Goal: Information Seeking & Learning: Learn about a topic

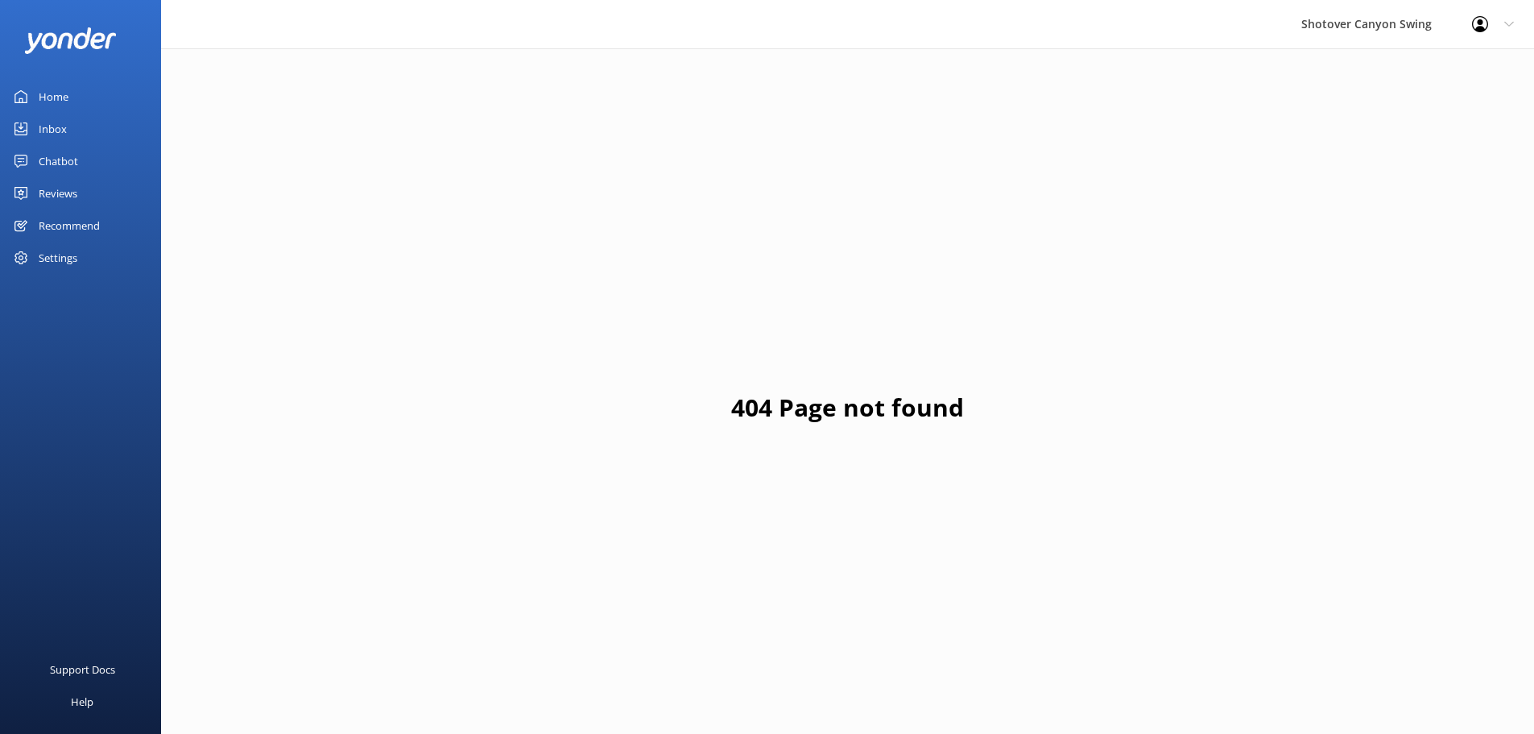
click at [65, 200] on div "Reviews" at bounding box center [58, 193] width 39 height 32
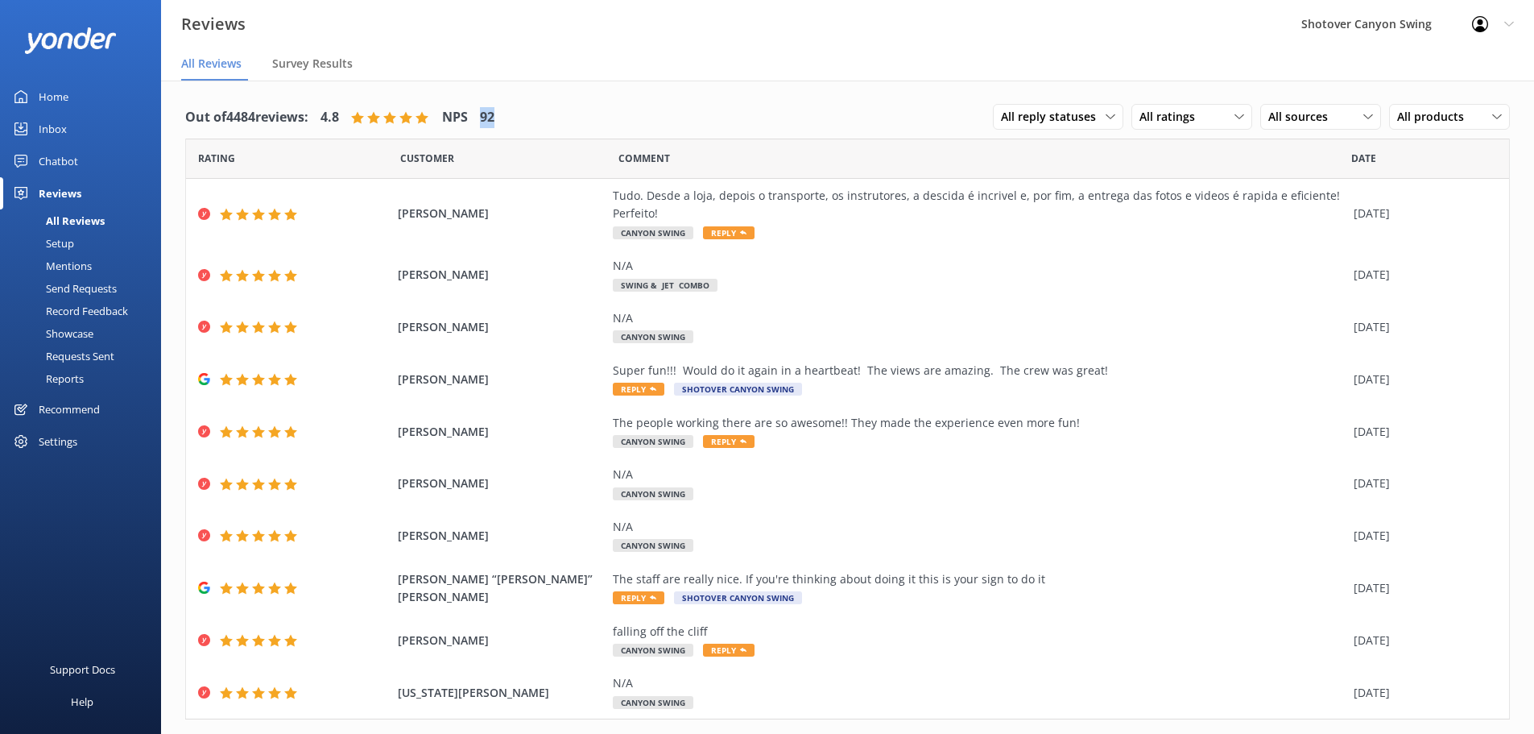
drag, startPoint x: 479, startPoint y: 108, endPoint x: 524, endPoint y: 123, distance: 47.6
click at [524, 123] on div "Out of 4484 reviews: 4.8 NPS 92 All reply statuses All reply statuses Needs a r…" at bounding box center [847, 118] width 1325 height 42
click at [1040, 120] on span "All reply statuses" at bounding box center [1053, 117] width 105 height 18
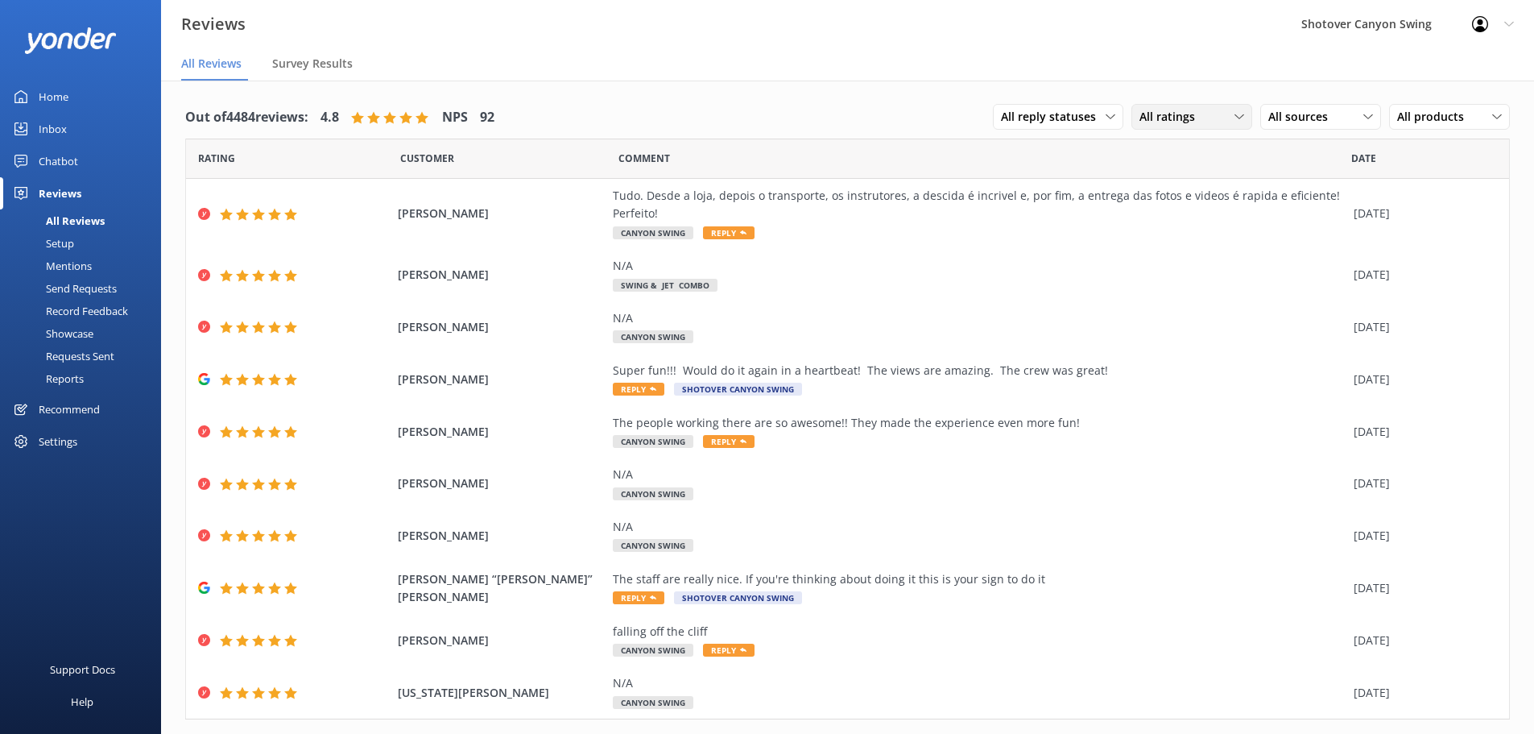
click at [1195, 126] on div "All ratings" at bounding box center [1191, 117] width 113 height 18
click at [1202, 120] on div "All ratings" at bounding box center [1191, 117] width 113 height 18
click at [1269, 114] on span "All sources" at bounding box center [1302, 117] width 69 height 18
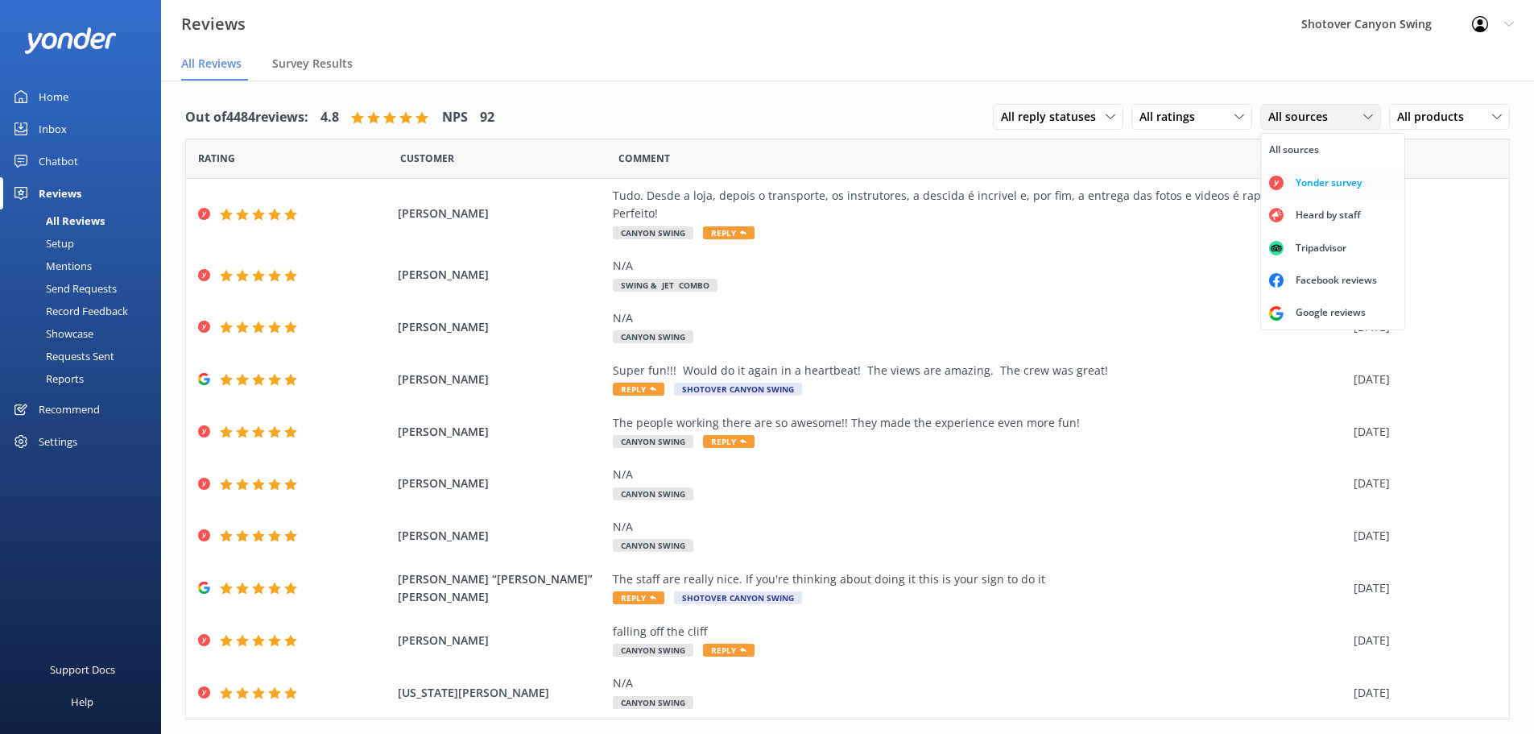
click at [1300, 182] on div "Yonder survey" at bounding box center [1329, 183] width 90 height 16
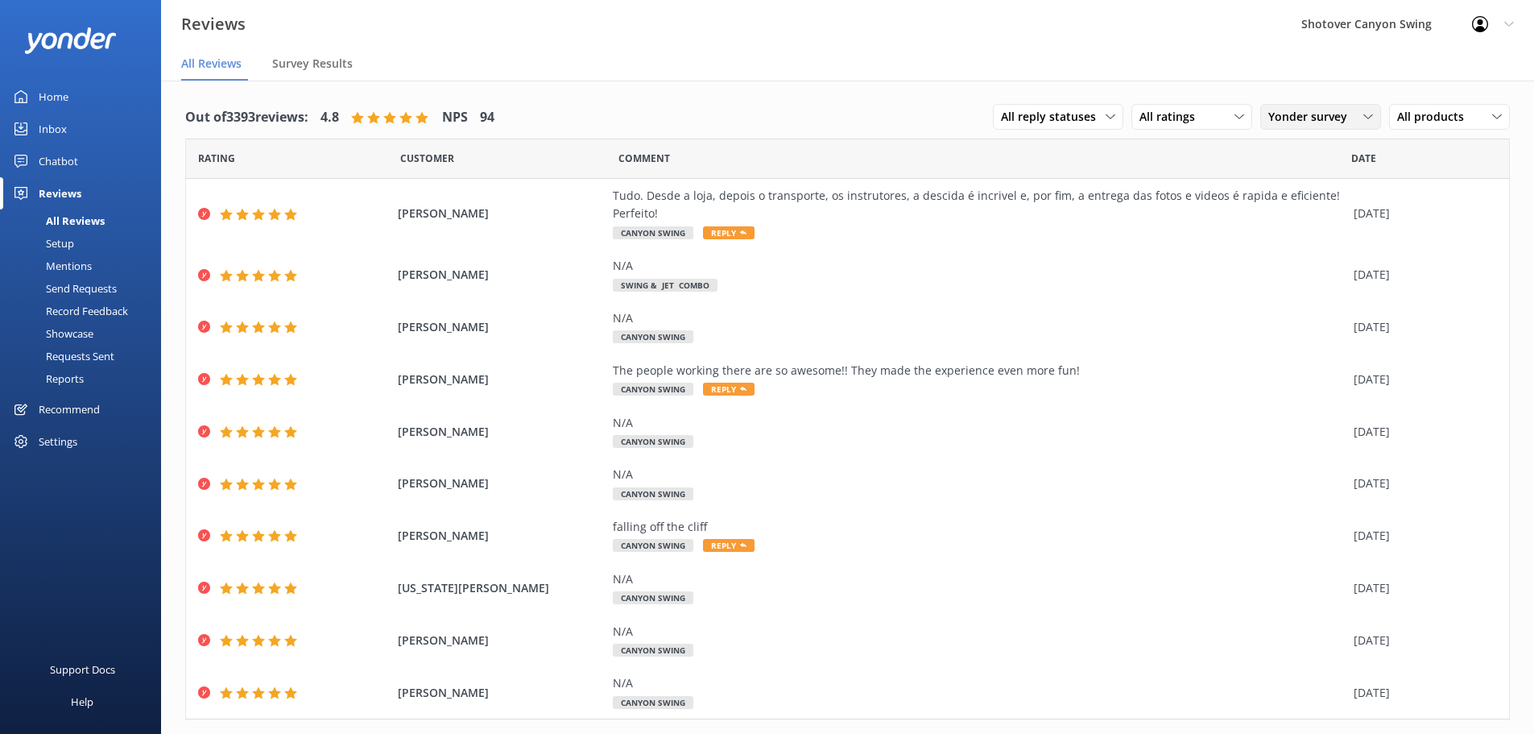
click at [1318, 114] on span "Yonder survey" at bounding box center [1312, 117] width 89 height 18
click at [1309, 305] on div "Google reviews" at bounding box center [1331, 312] width 94 height 16
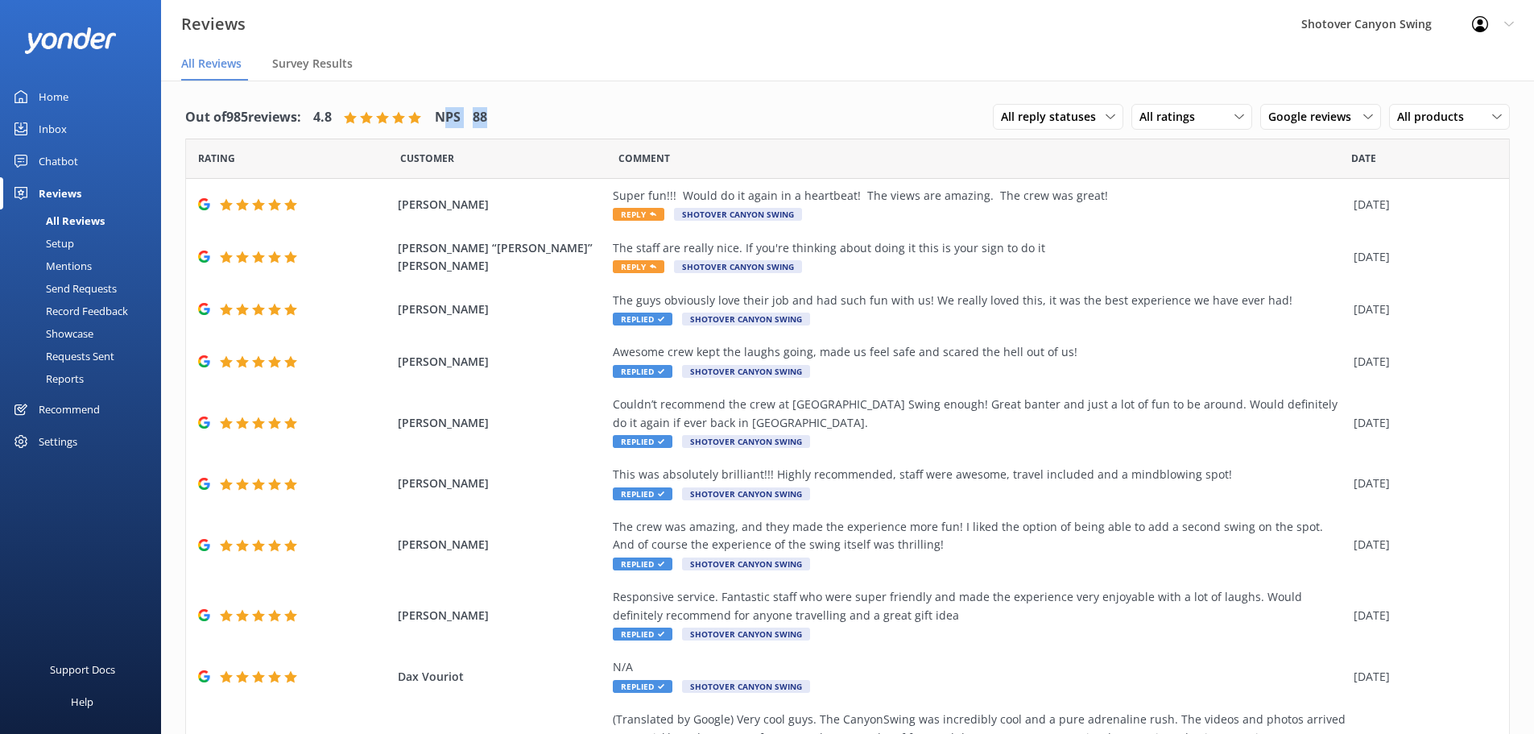
drag, startPoint x: 451, startPoint y: 118, endPoint x: 497, endPoint y: 113, distance: 46.2
click at [497, 113] on div "Out of 985 reviews: 4.8 NPS 88 All reply statuses All reply statuses Needs a re…" at bounding box center [847, 118] width 1325 height 42
click at [487, 114] on h4 "88" at bounding box center [480, 117] width 14 height 21
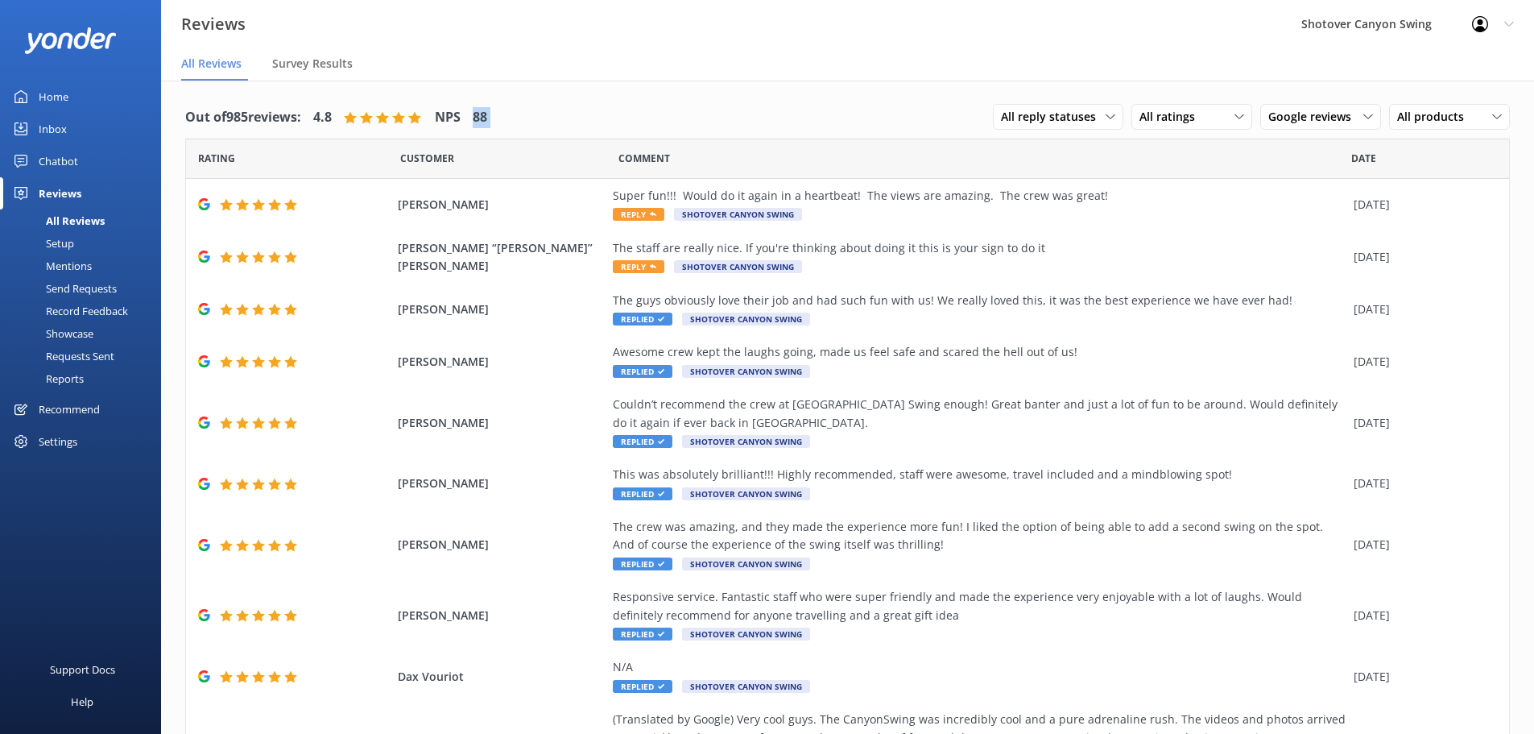
click at [487, 114] on h4 "88" at bounding box center [480, 117] width 14 height 21
click at [1321, 119] on span "Google reviews" at bounding box center [1314, 117] width 93 height 18
click at [1305, 175] on div "Yonder survey" at bounding box center [1329, 183] width 90 height 16
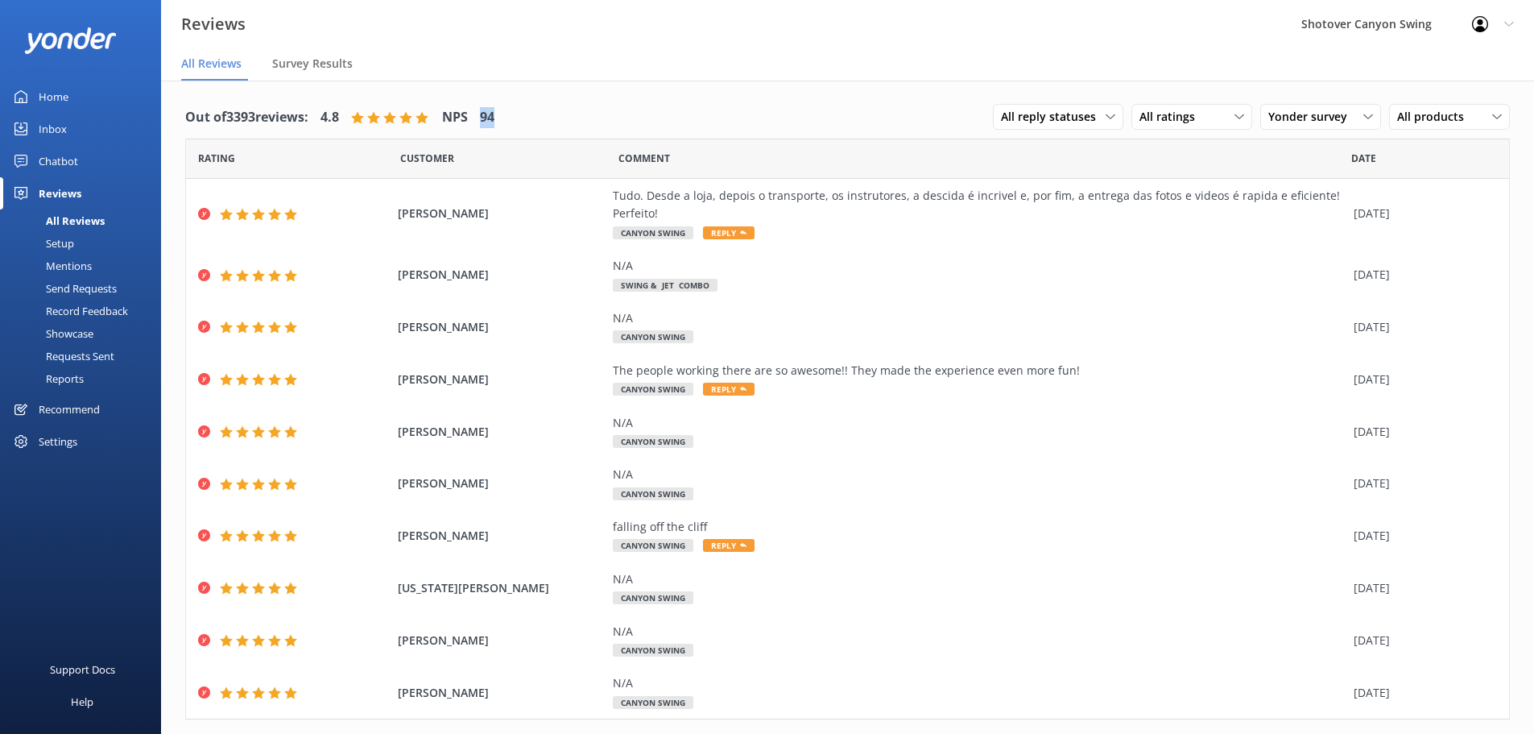
drag, startPoint x: 475, startPoint y: 97, endPoint x: 534, endPoint y: 120, distance: 63.0
click at [534, 120] on div "Out of 3393 reviews: 4.8 NPS 94 All reply statuses All reply statuses Needs a r…" at bounding box center [847, 118] width 1325 height 42
drag, startPoint x: 527, startPoint y: 130, endPoint x: 463, endPoint y: 127, distance: 64.5
click at [463, 127] on div "Out of 3393 reviews: 4.8 NPS 94 All reply statuses All reply statuses Needs a r…" at bounding box center [847, 118] width 1325 height 42
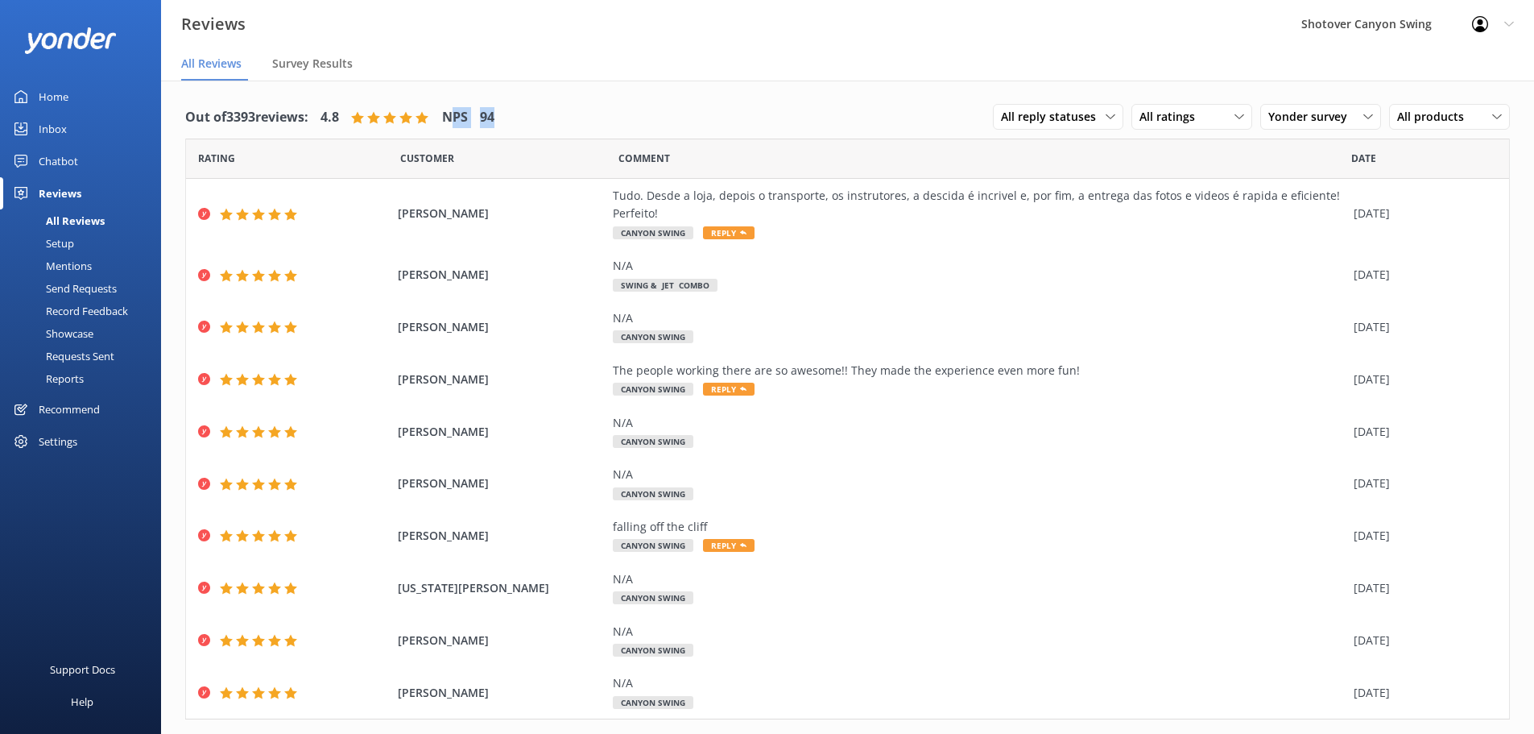
click at [494, 127] on h4 "94" at bounding box center [487, 117] width 14 height 21
click at [1213, 118] on div "All ratings" at bounding box center [1191, 117] width 113 height 18
click at [1211, 117] on div "All ratings" at bounding box center [1191, 117] width 113 height 18
click at [1404, 114] on span "All products" at bounding box center [1435, 117] width 76 height 18
click at [1416, 113] on span "All products" at bounding box center [1435, 117] width 76 height 18
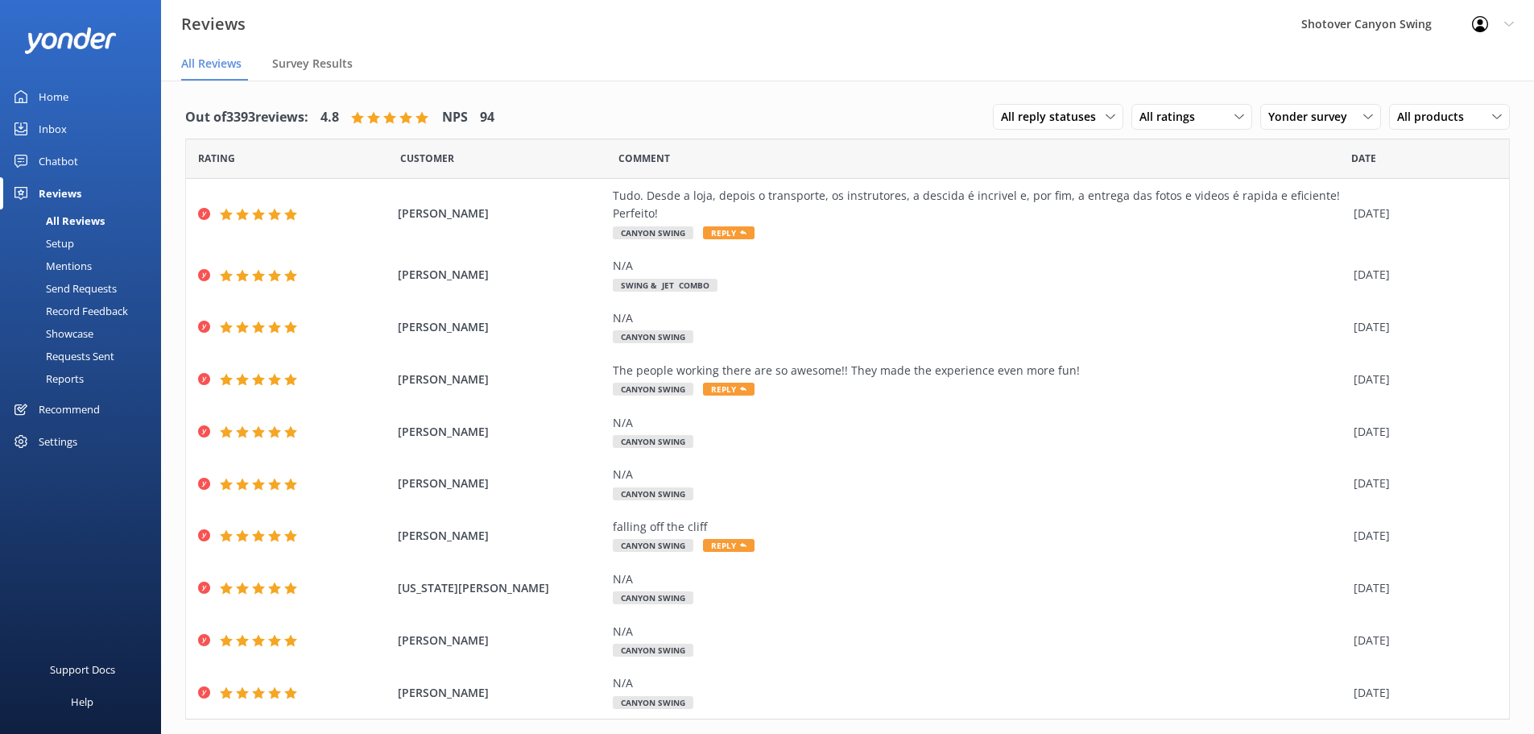
click at [650, 74] on nav "All Reviews Survey Results" at bounding box center [847, 64] width 1373 height 32
click at [317, 64] on span "Survey Results" at bounding box center [312, 64] width 81 height 16
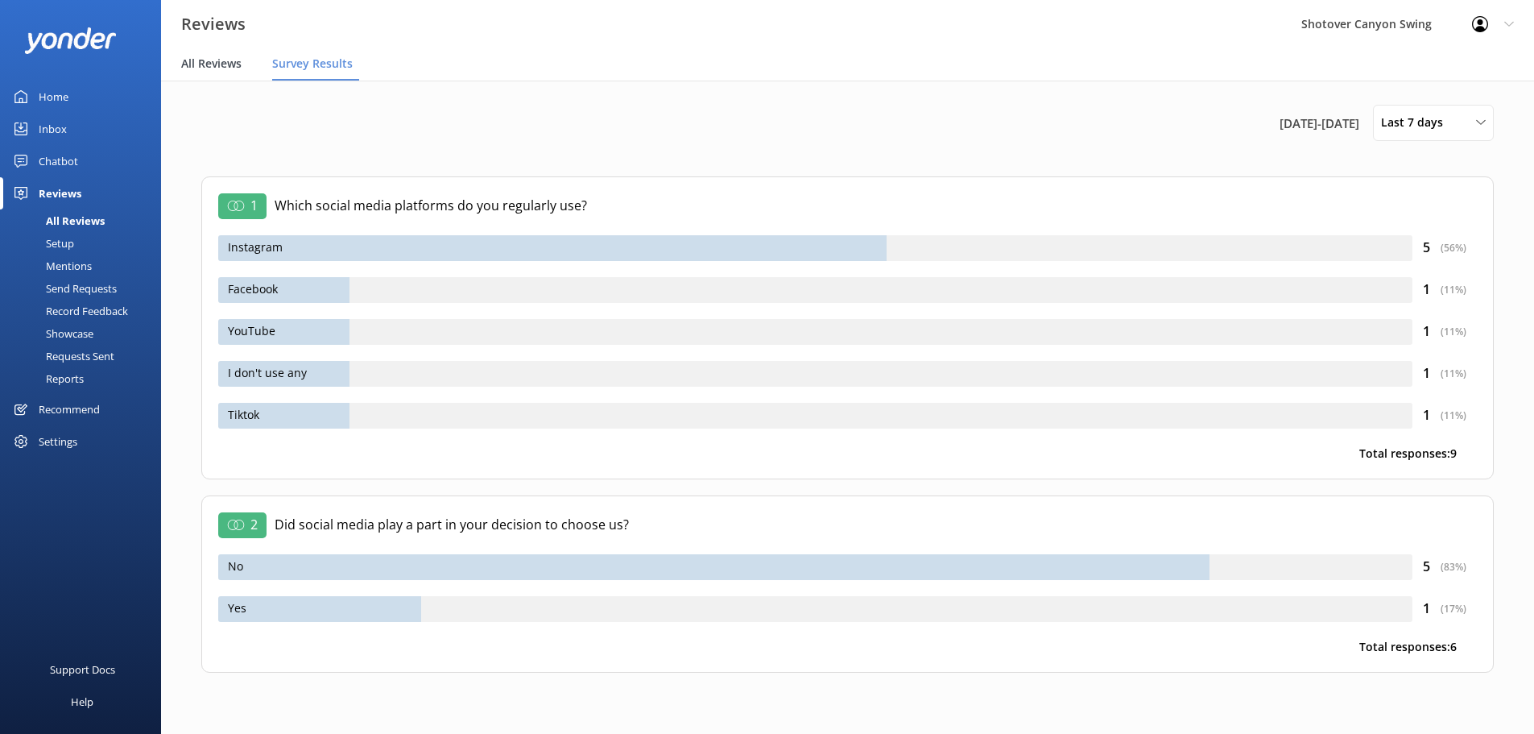
click at [194, 69] on span "All Reviews" at bounding box center [211, 64] width 60 height 16
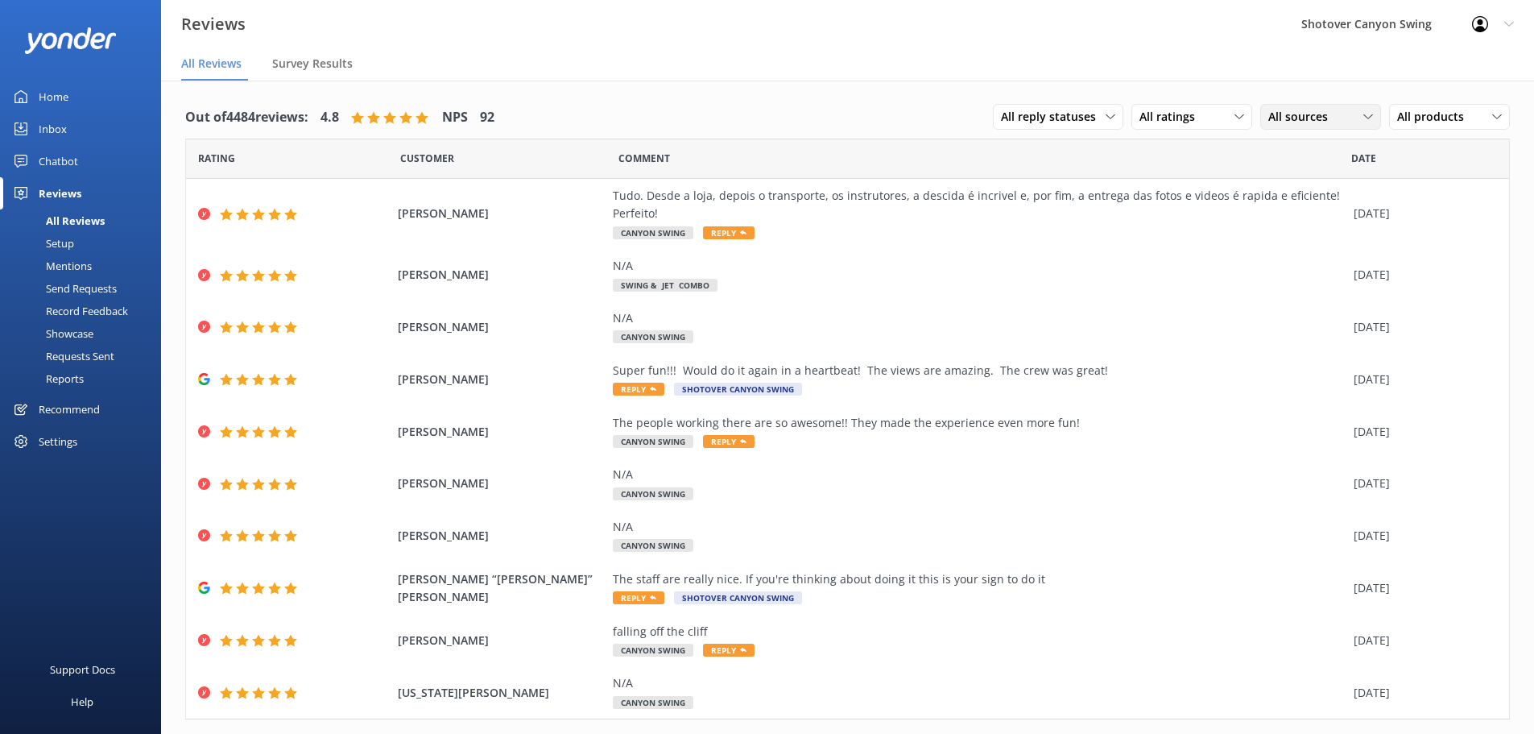
click at [1313, 119] on span "All sources" at bounding box center [1302, 117] width 69 height 18
click at [1306, 308] on div "Google reviews" at bounding box center [1331, 312] width 94 height 16
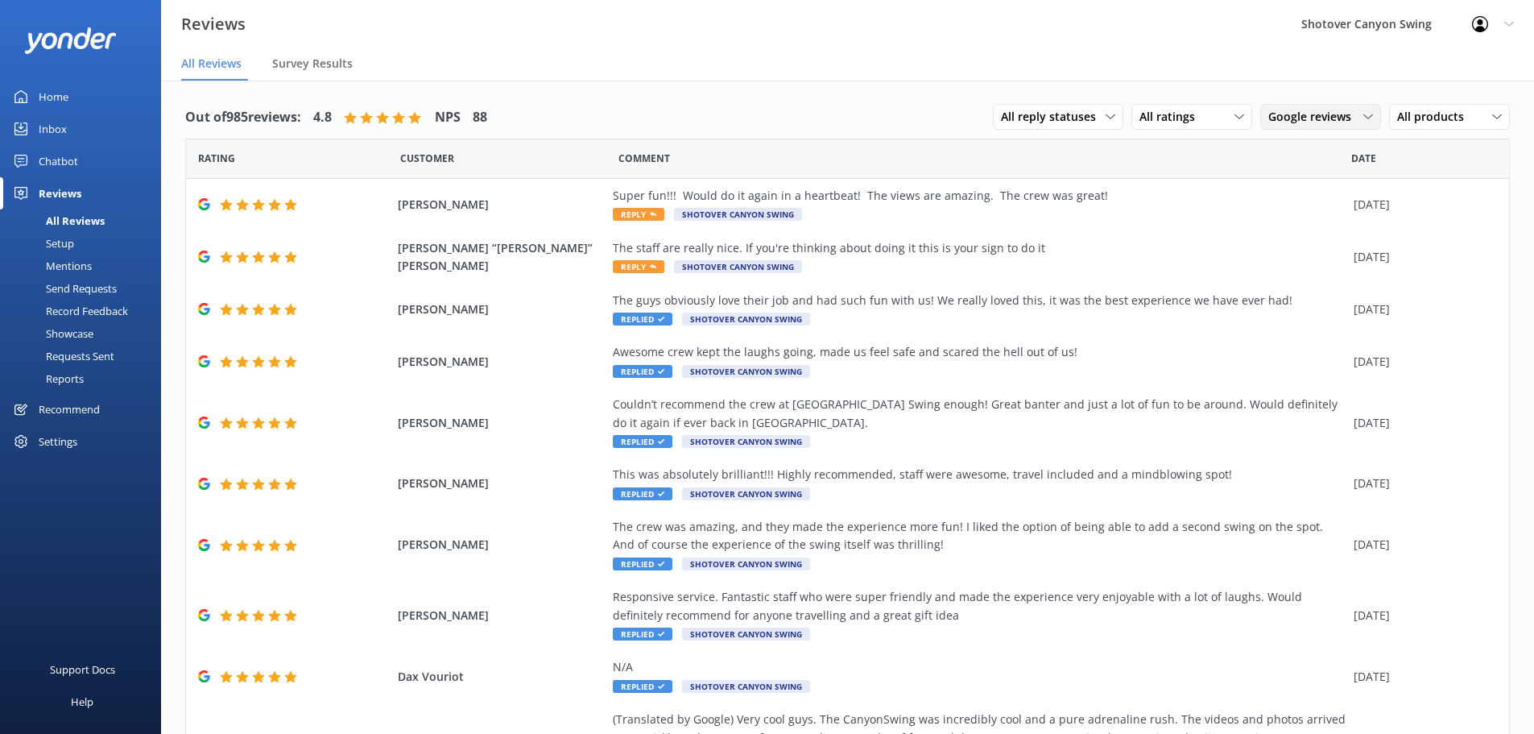
click at [1288, 117] on span "Google reviews" at bounding box center [1314, 117] width 93 height 18
click at [1292, 184] on div "Yonder survey" at bounding box center [1329, 183] width 90 height 16
